Goal: Transaction & Acquisition: Purchase product/service

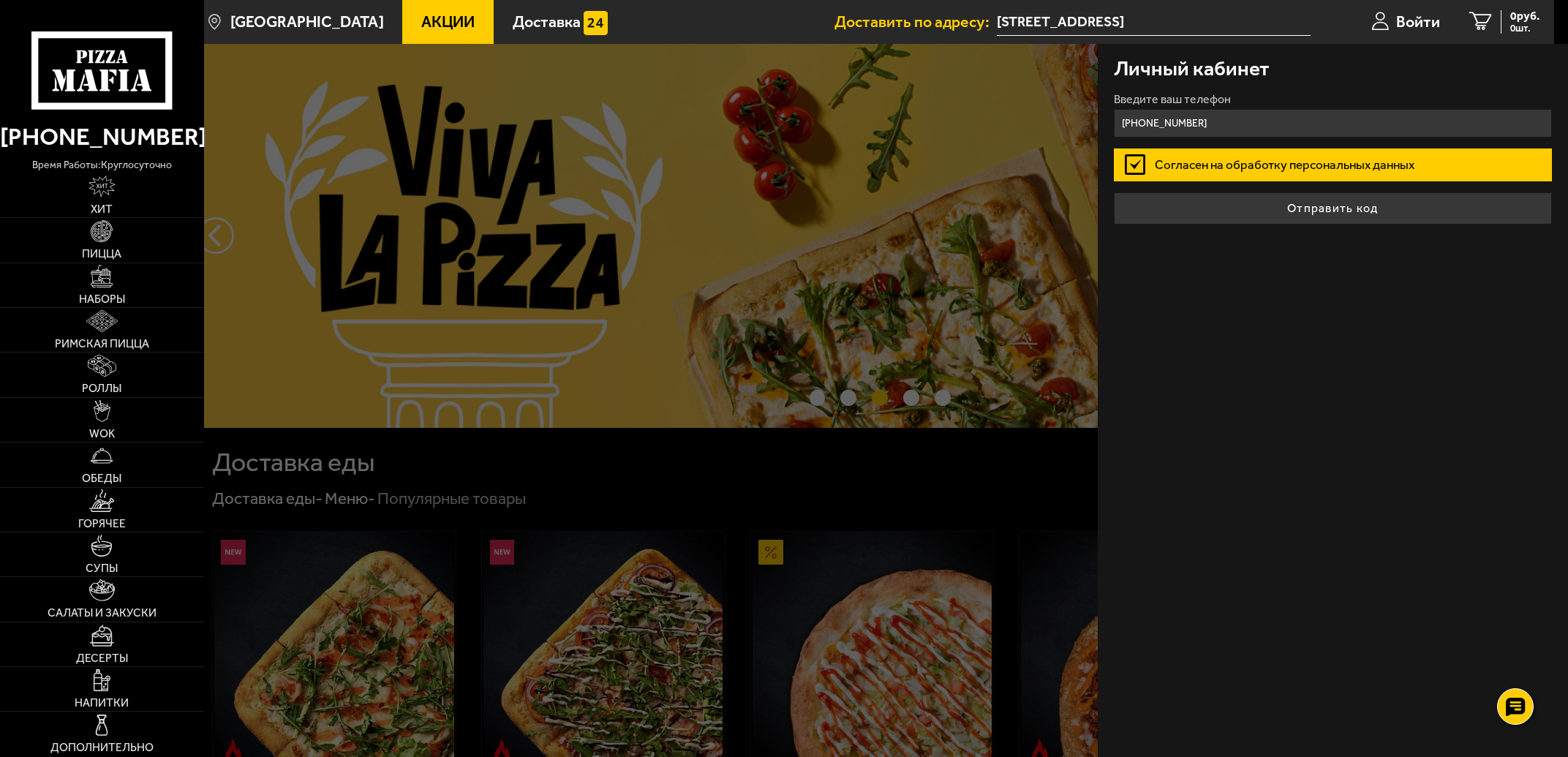
type input "[PHONE_NUMBER]"
click at [1139, 155] on label "Согласен на обработку персональных данных" at bounding box center [1332, 165] width 438 height 33
click at [0, 0] on input "Согласен на обработку персональных данных" at bounding box center [0, 0] width 0 height 0
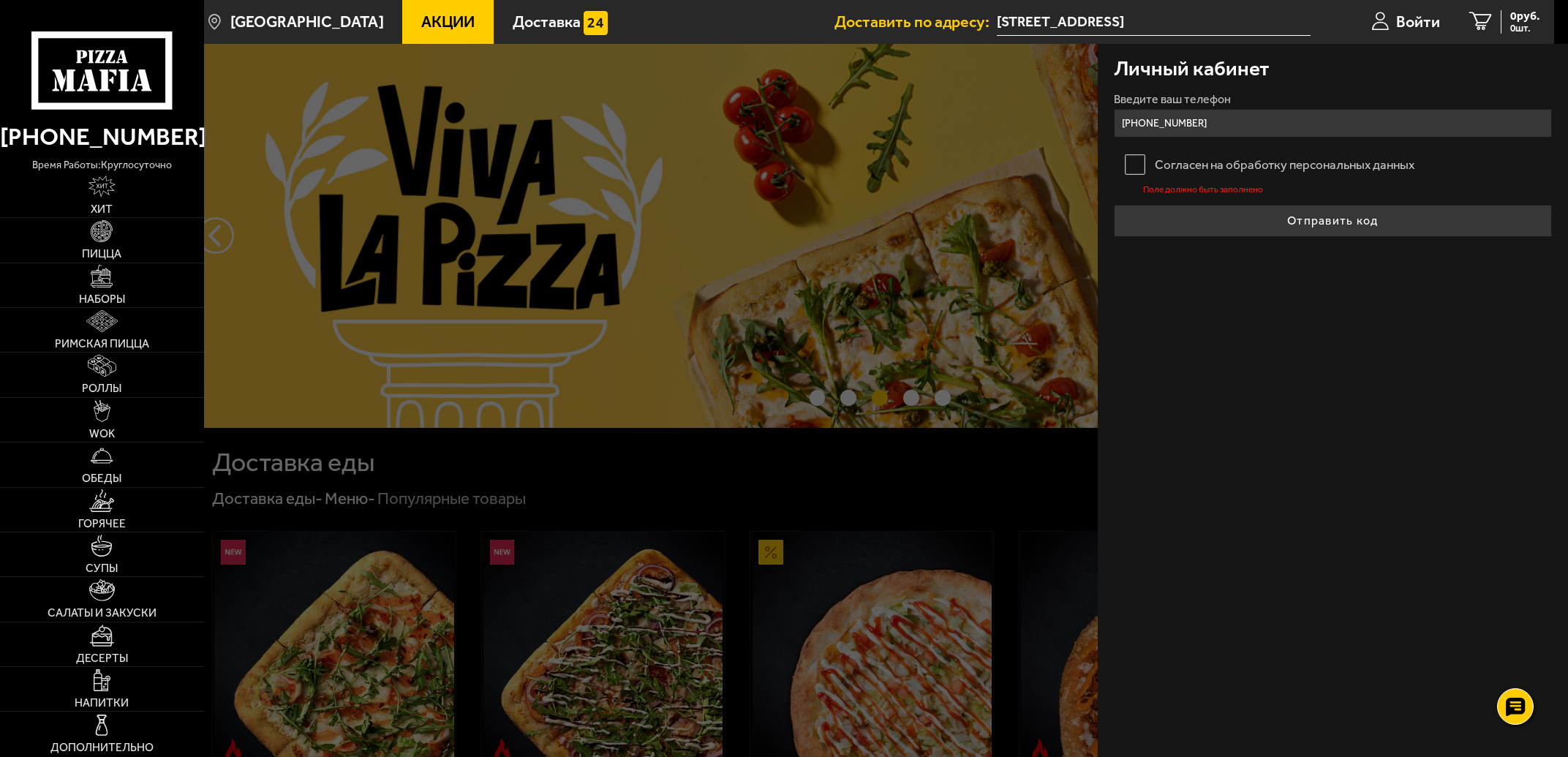
click at [1135, 164] on label "Согласен на обработку персональных данных" at bounding box center [1332, 165] width 438 height 33
click at [0, 0] on input "Согласен на обработку персональных данных" at bounding box center [0, 0] width 0 height 0
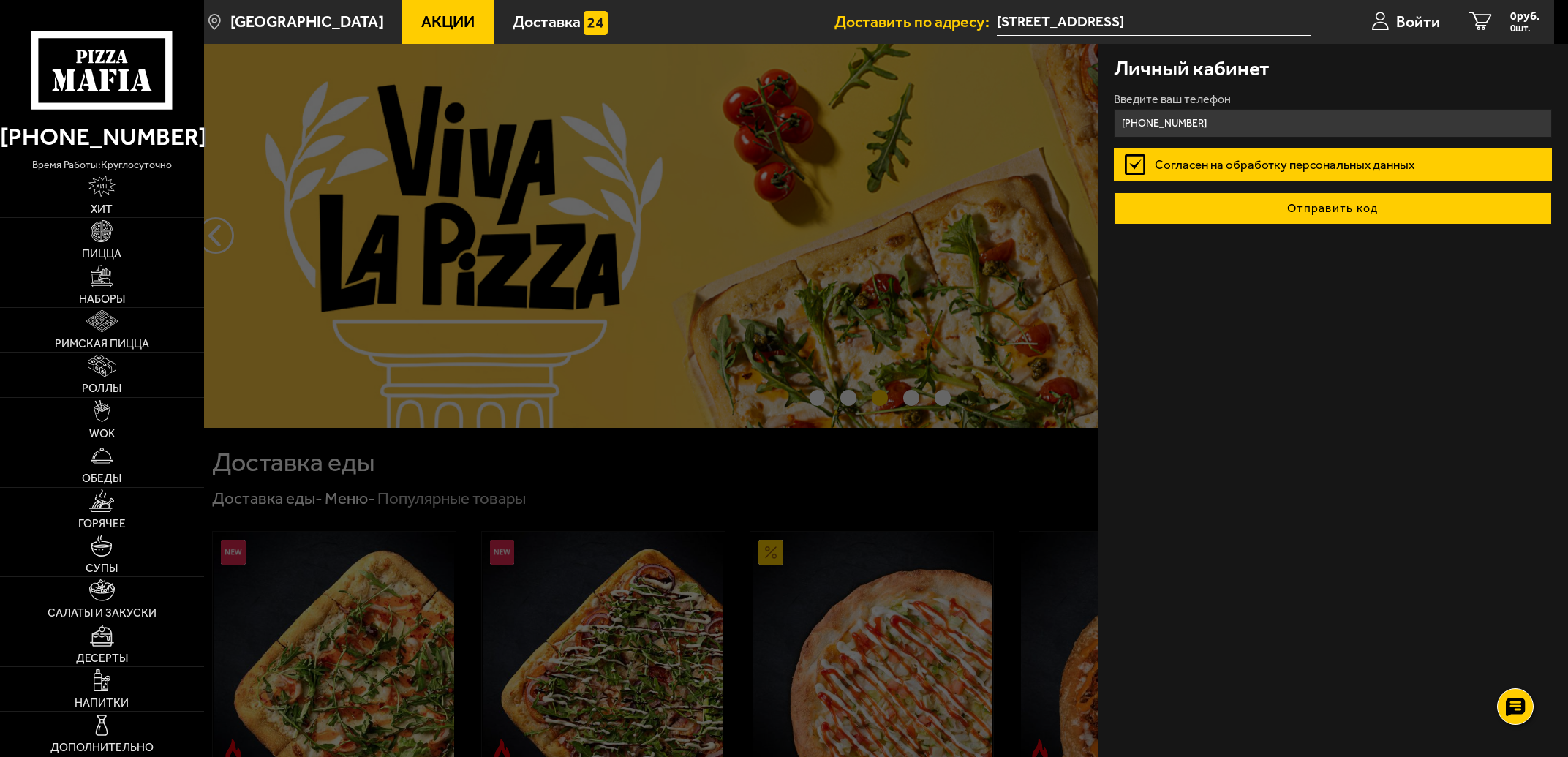
click at [1316, 212] on button "Отправить код" at bounding box center [1332, 208] width 438 height 32
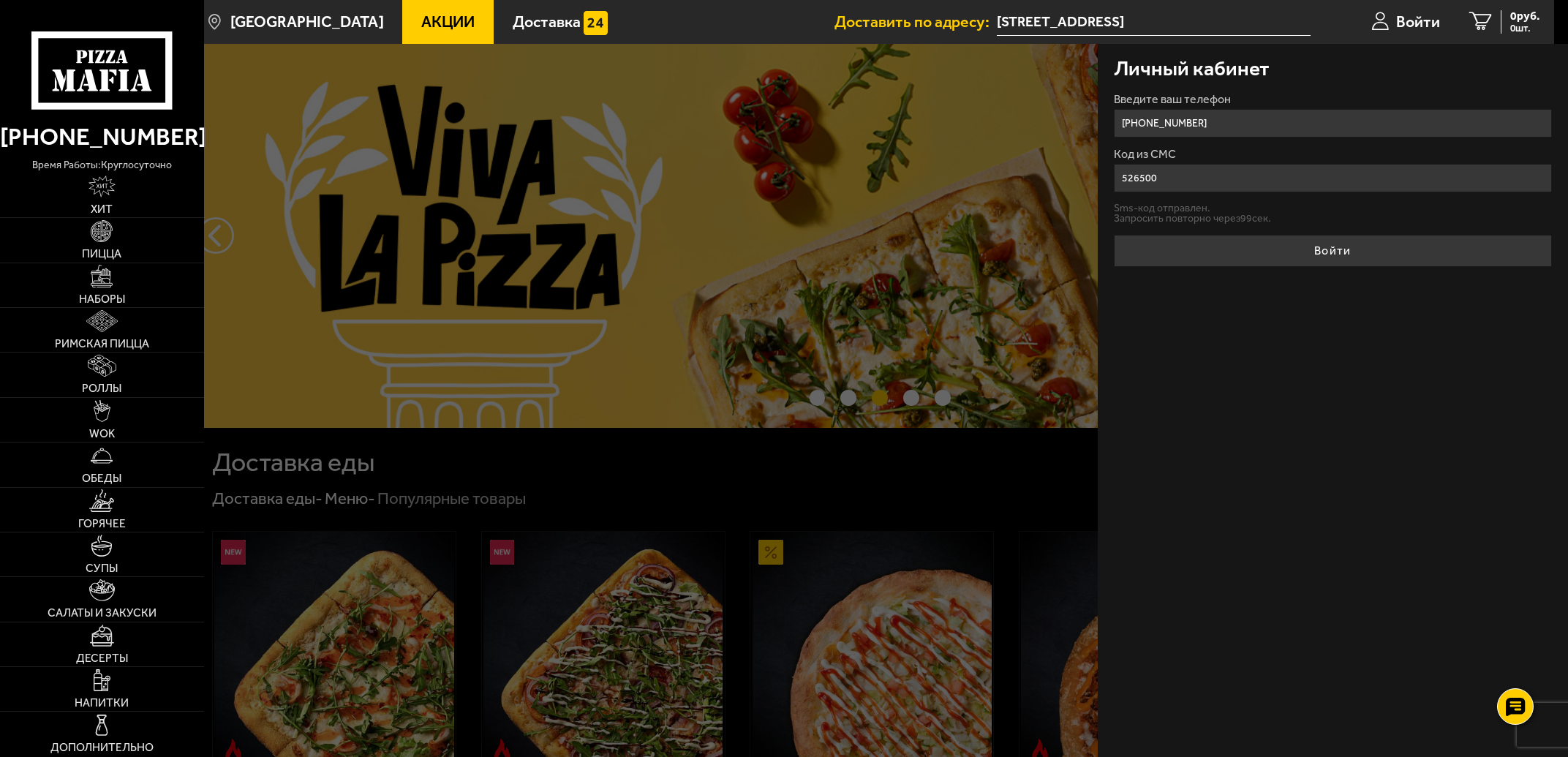
type input "526500"
click at [1325, 250] on button "Войти" at bounding box center [1332, 251] width 438 height 32
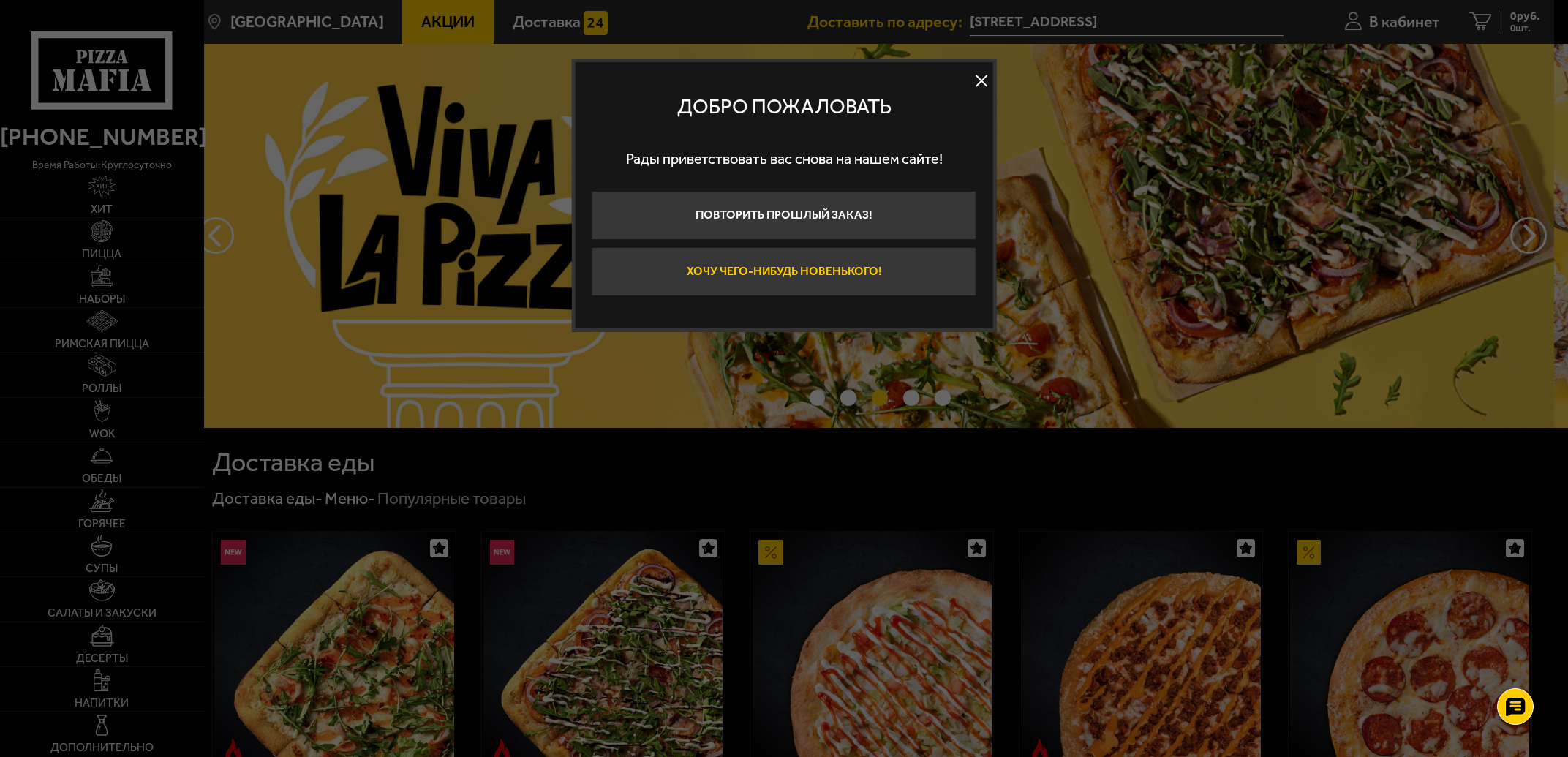
click at [858, 268] on button "Хочу чего-нибудь новенького!" at bounding box center [784, 271] width 384 height 49
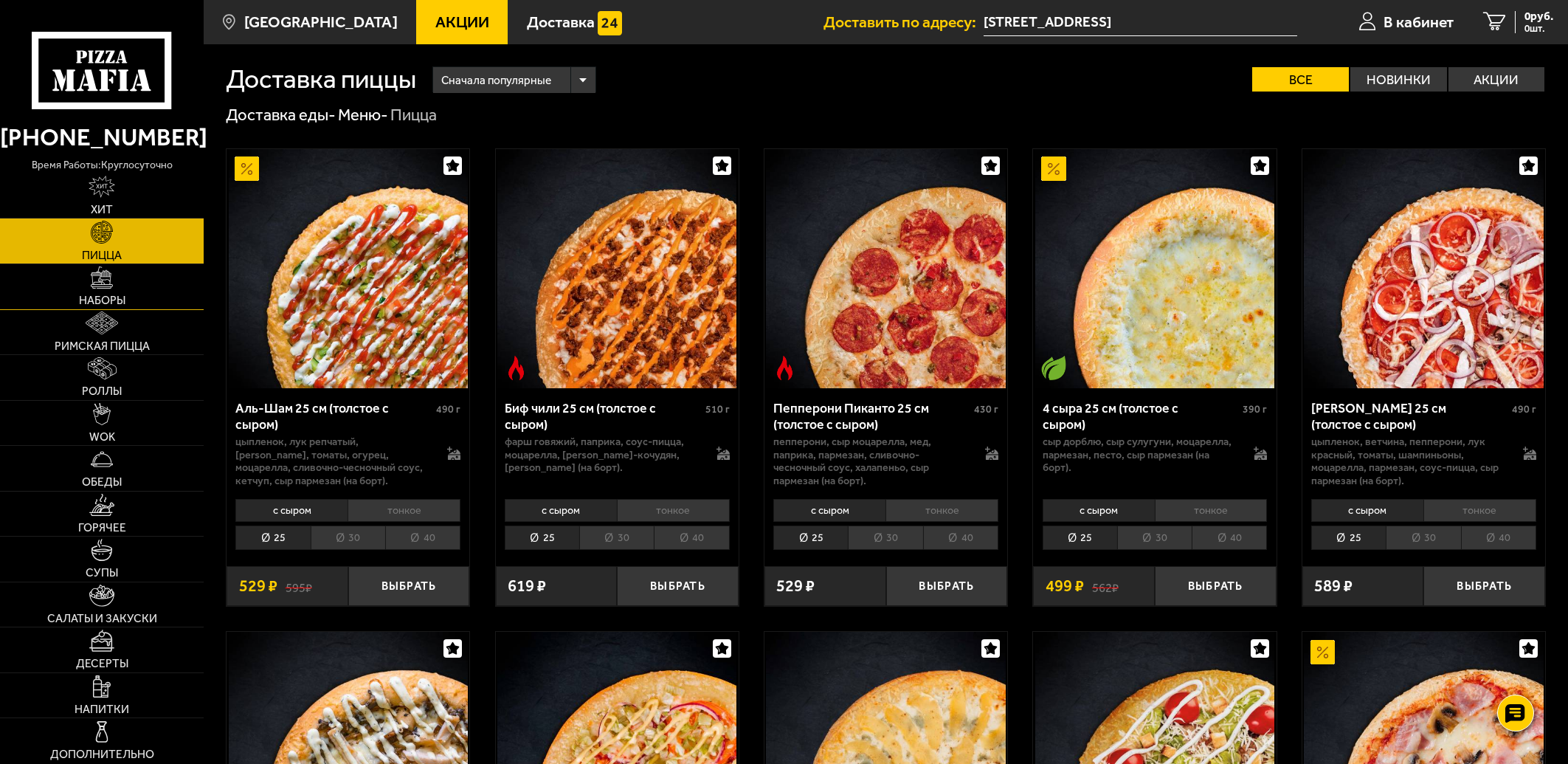
click at [116, 289] on link "Наборы" at bounding box center [102, 287] width 204 height 45
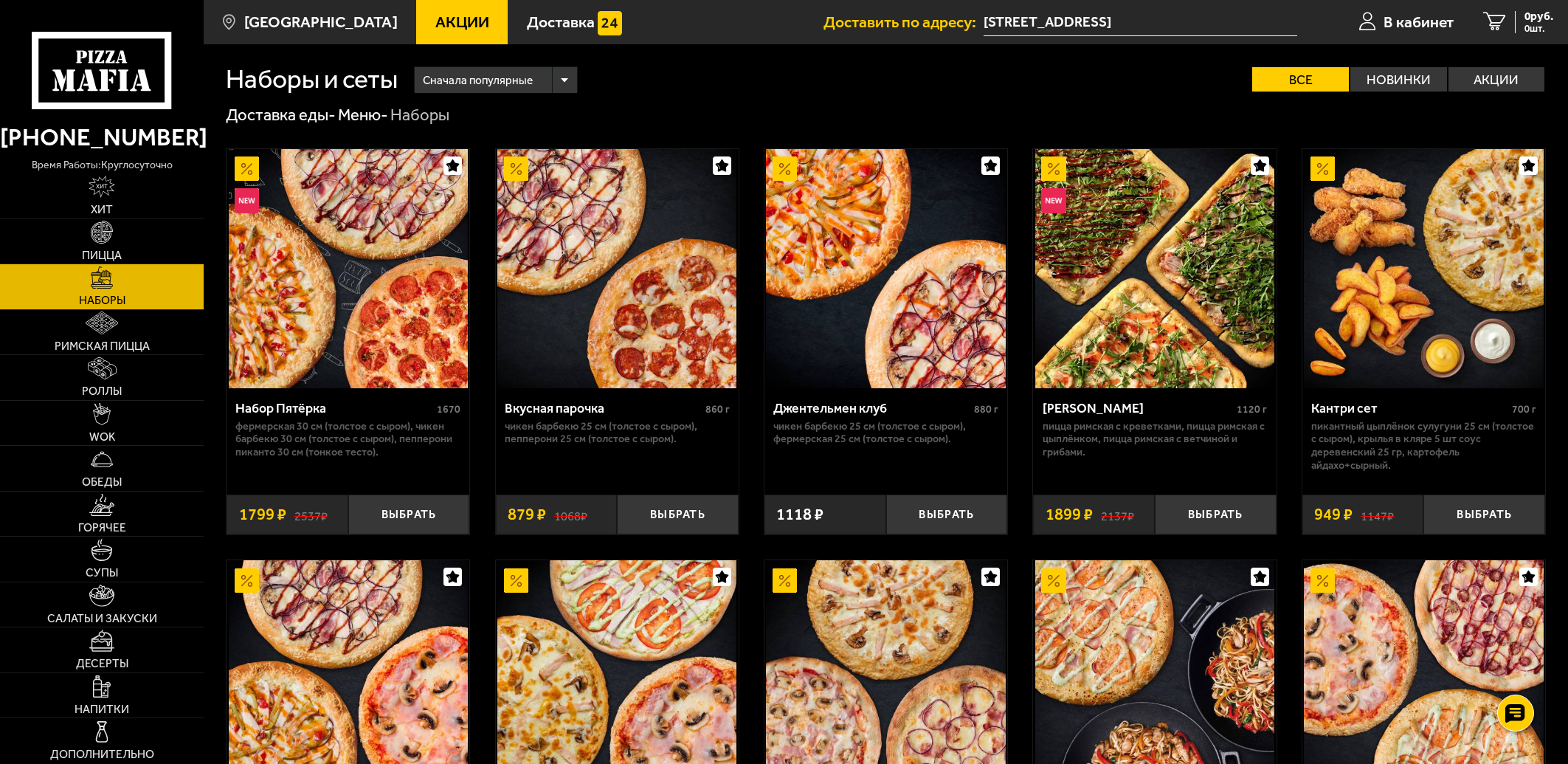
click at [571, 86] on div "Сначала популярные" at bounding box center [495, 80] width 162 height 26
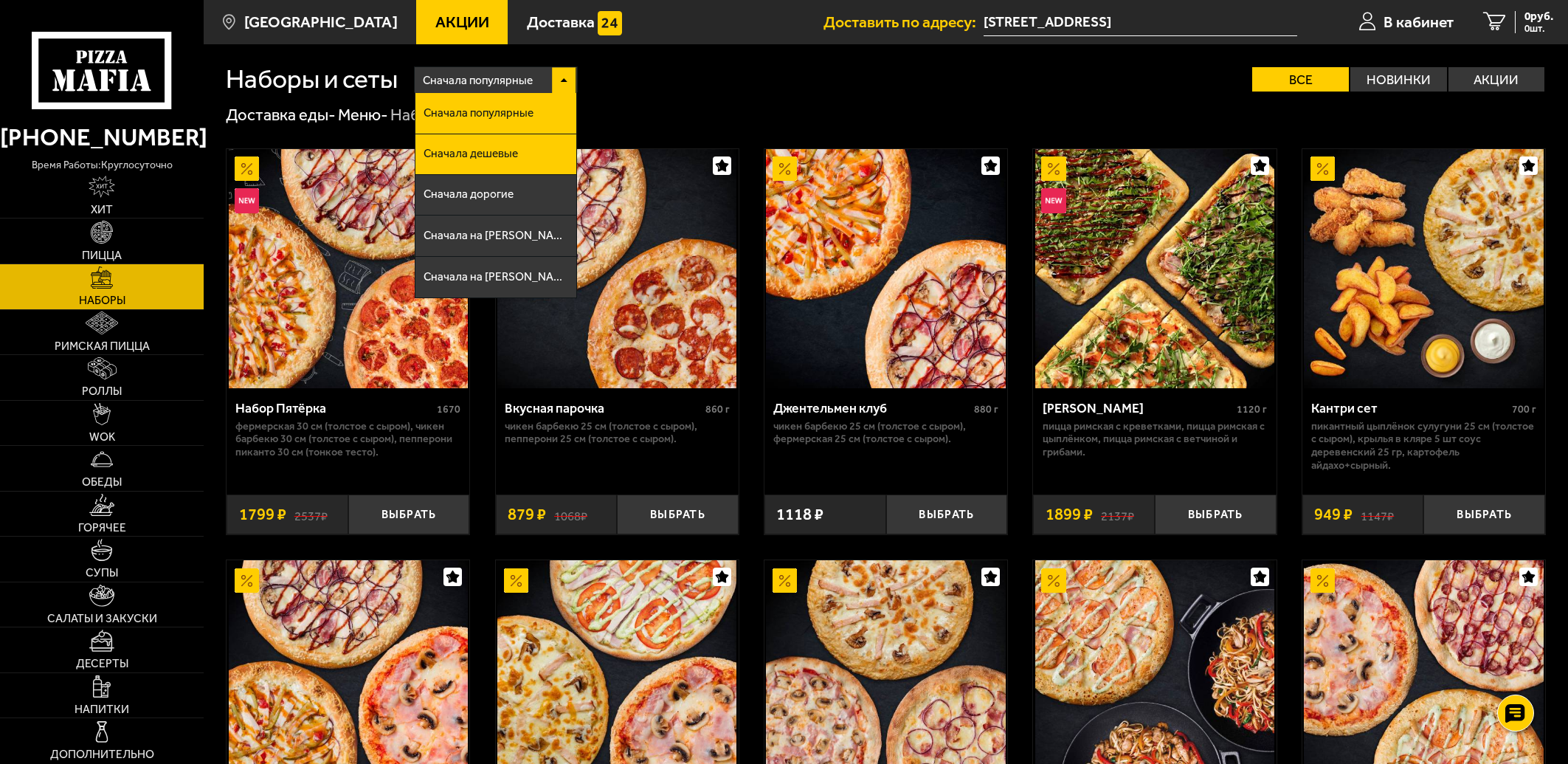
click at [507, 156] on span "Сначала дешевые" at bounding box center [471, 154] width 95 height 12
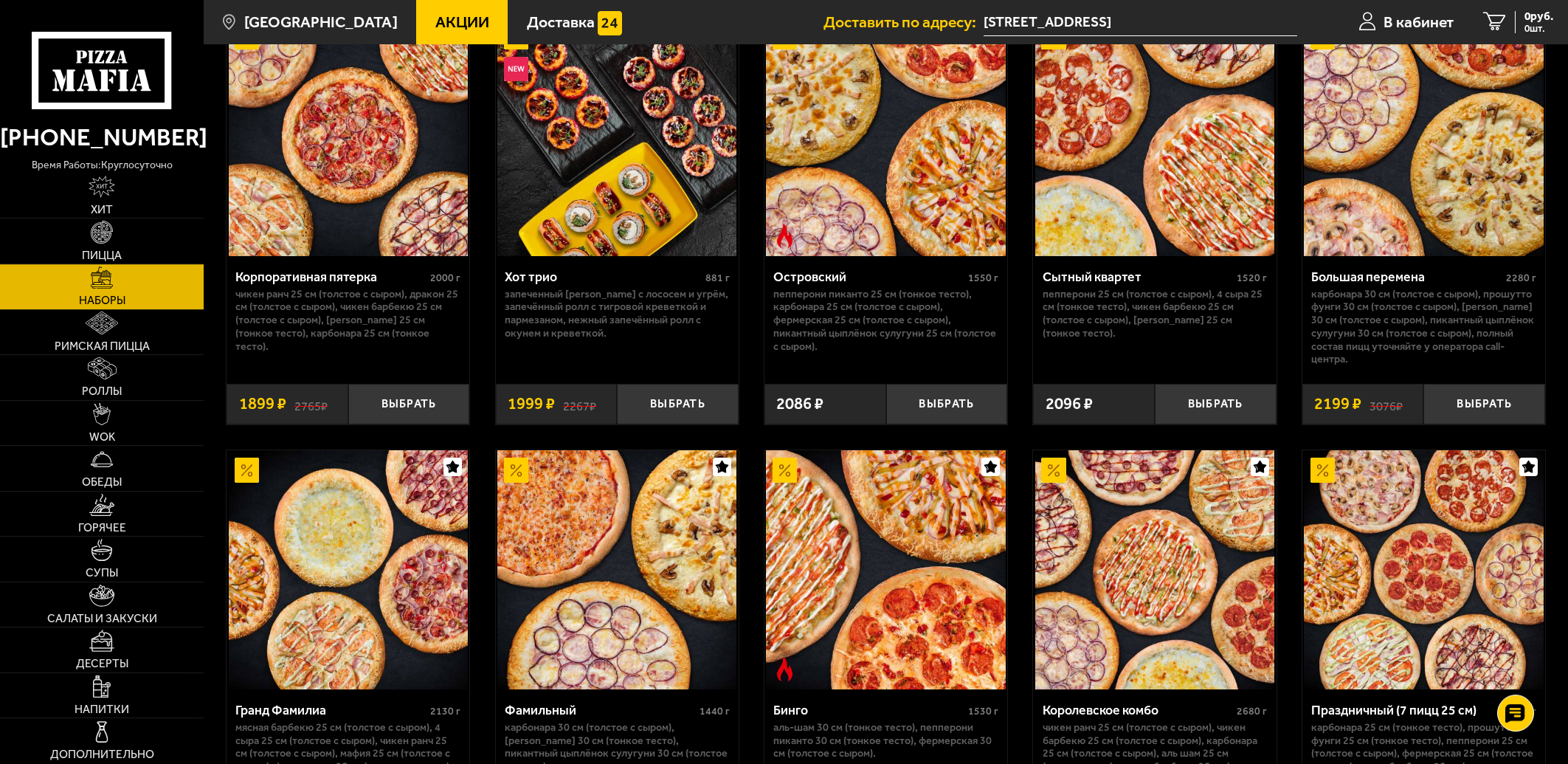
scroll to position [1771, 0]
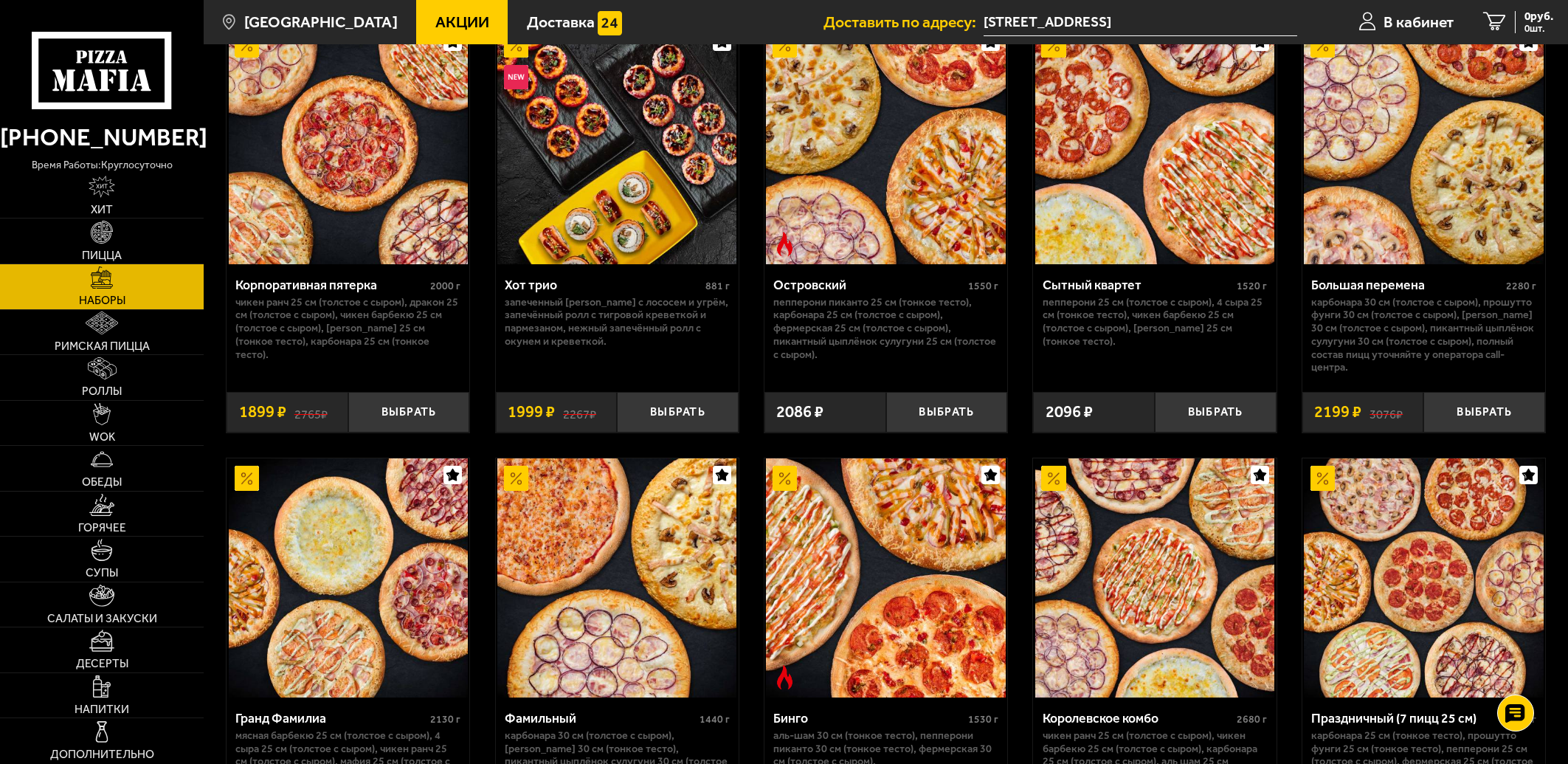
click at [1186, 374] on div "Сытный квартет 1520 г Пепперони 25 см (толстое с сыром), 4 сыра 25 см (тонкое т…" at bounding box center [1154, 323] width 243 height 116
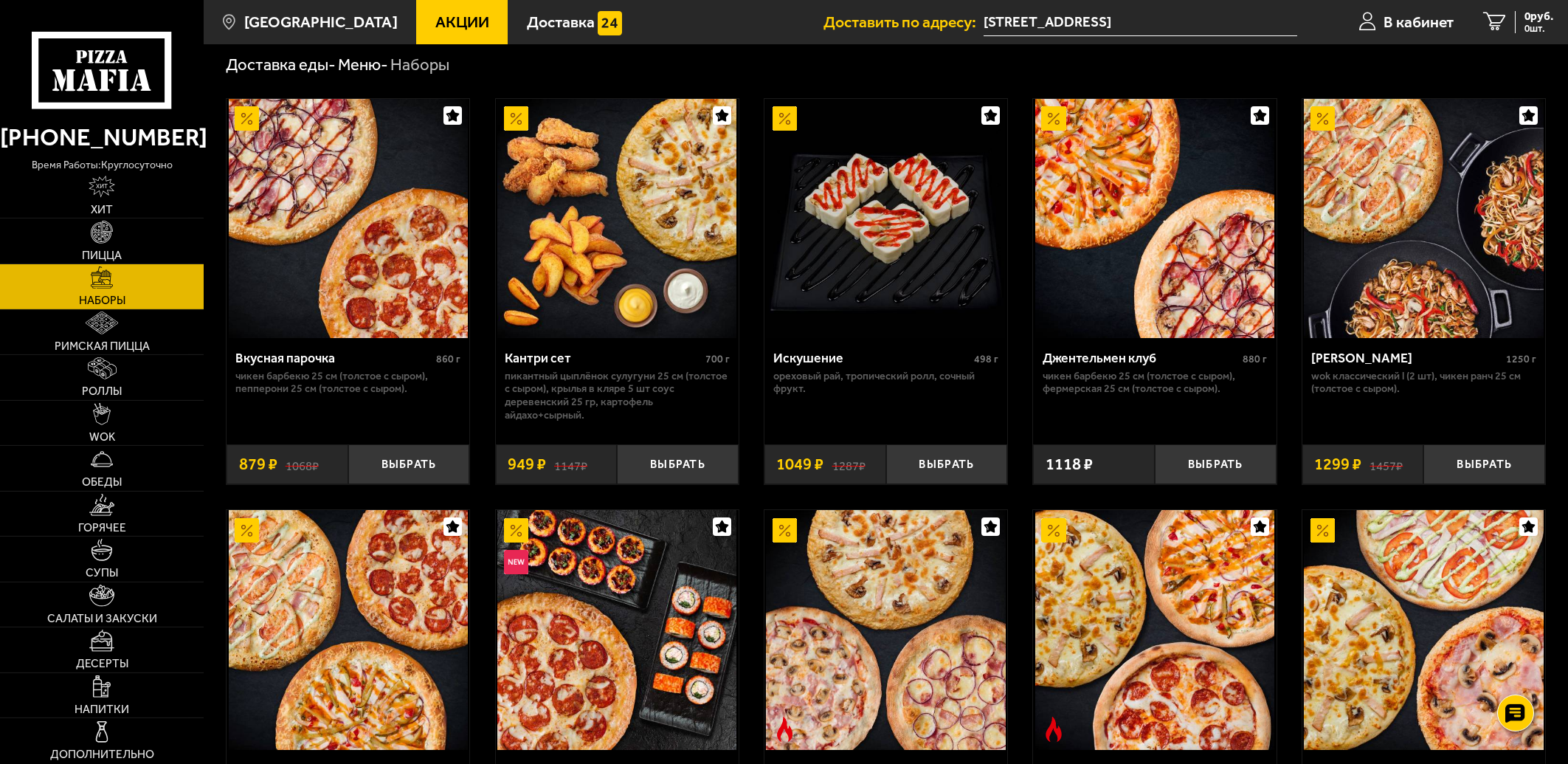
scroll to position [0, 0]
